Goal: Information Seeking & Learning: Learn about a topic

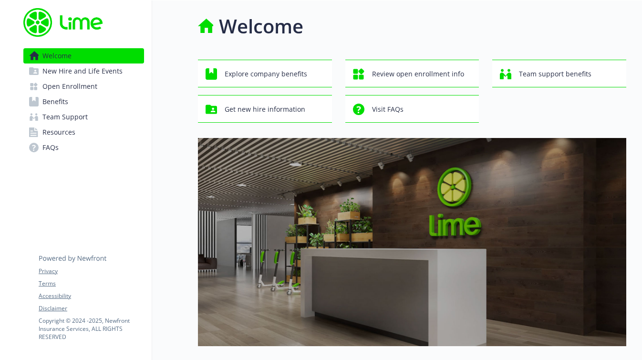
click at [50, 87] on span "Open Enrollment" at bounding box center [69, 86] width 55 height 15
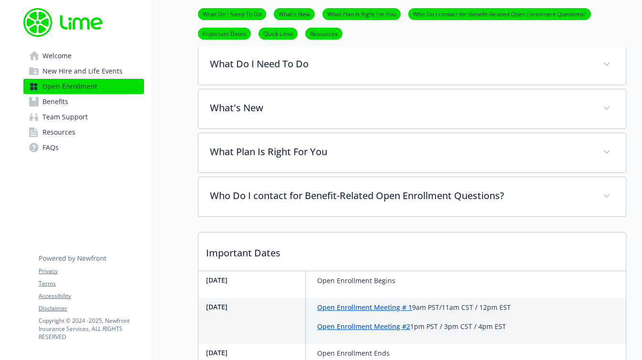
scroll to position [241, 0]
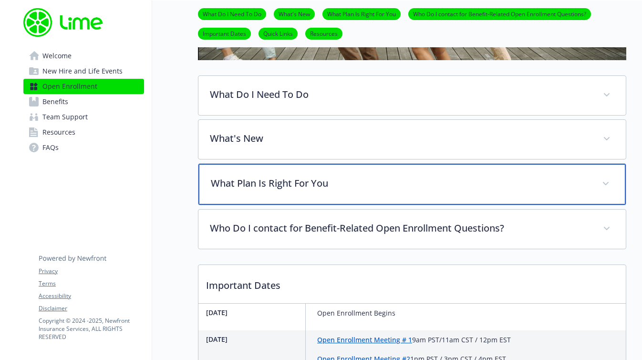
click at [361, 173] on div "What Plan Is Right For You" at bounding box center [412, 184] width 428 height 41
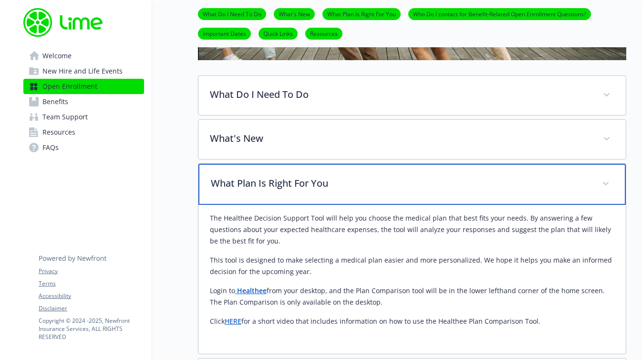
click at [362, 175] on div "What Plan Is Right For You" at bounding box center [412, 184] width 428 height 41
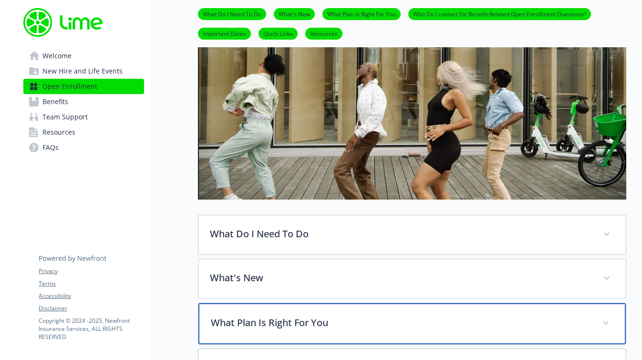
scroll to position [73, 0]
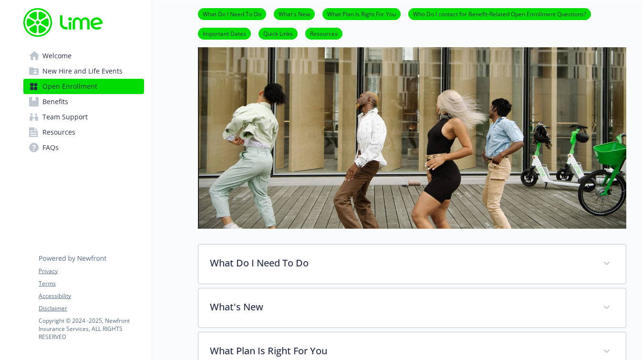
click at [71, 104] on link "Benefits" at bounding box center [83, 101] width 121 height 15
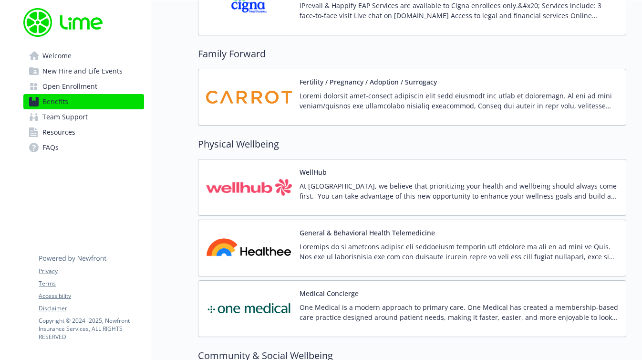
scroll to position [2004, 0]
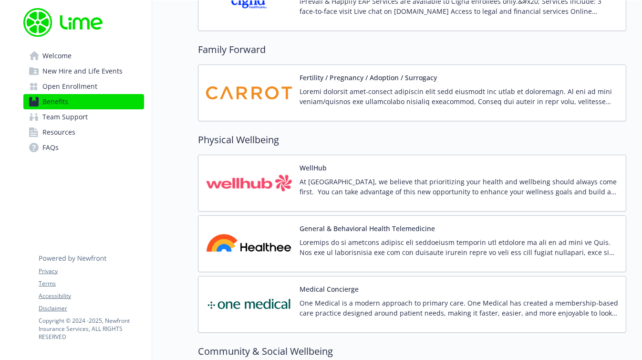
click at [79, 68] on span "New Hire and Life Events" at bounding box center [82, 70] width 80 height 15
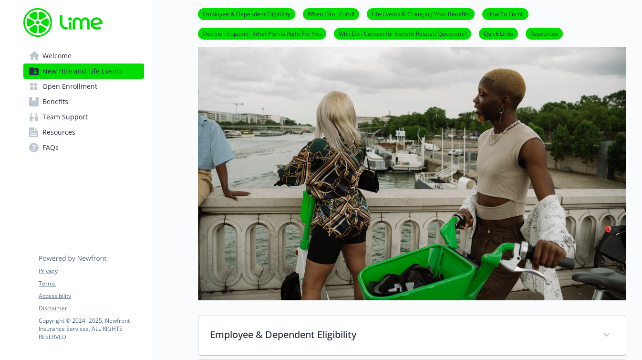
scroll to position [92, 0]
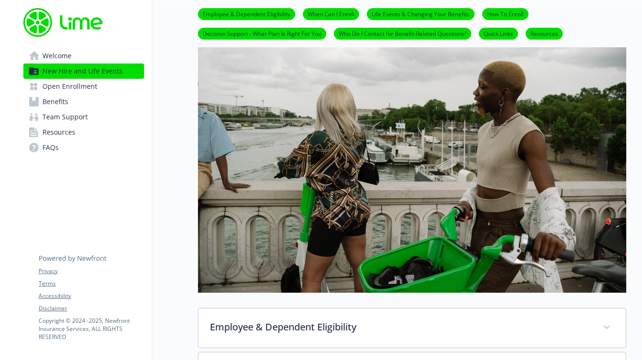
click at [75, 57] on link "Welcome" at bounding box center [83, 55] width 121 height 15
